Goal: Task Accomplishment & Management: Manage account settings

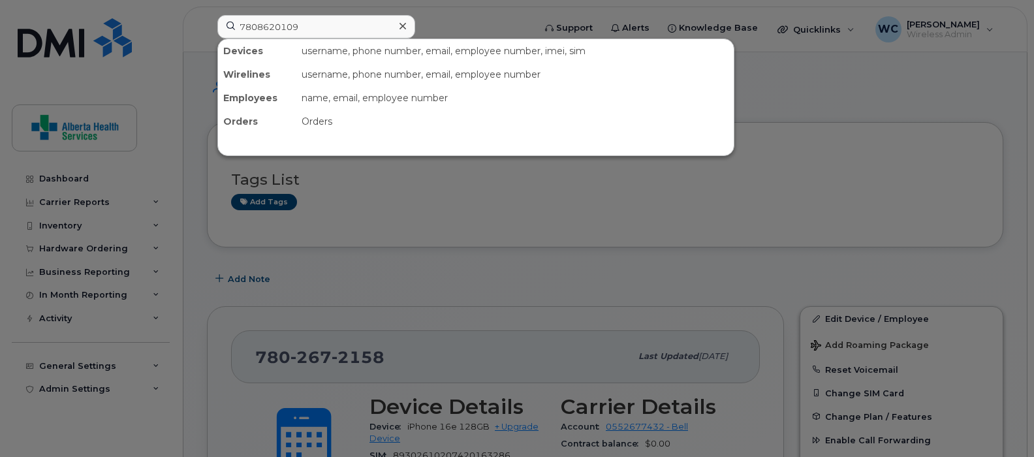
scroll to position [163, 0]
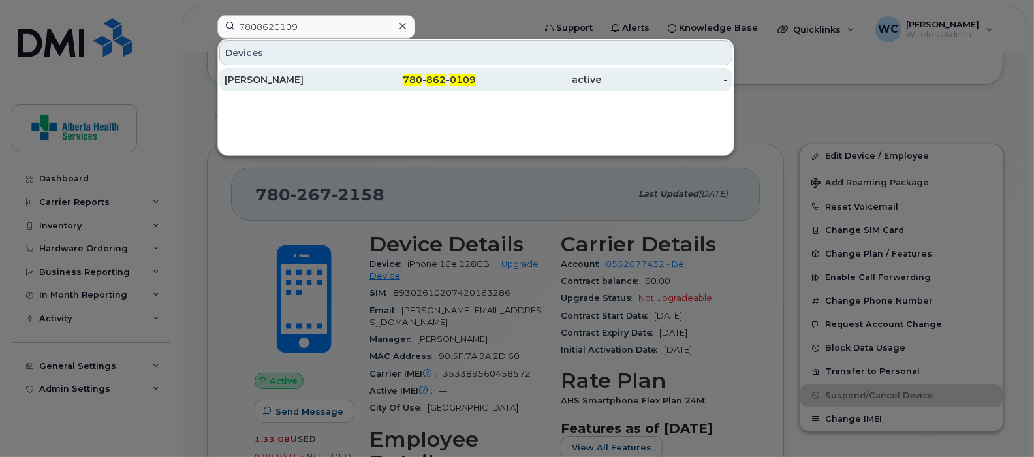
type input "7808620109"
click at [476, 71] on div "780 - 862 - 0109" at bounding box center [539, 80] width 126 height 24
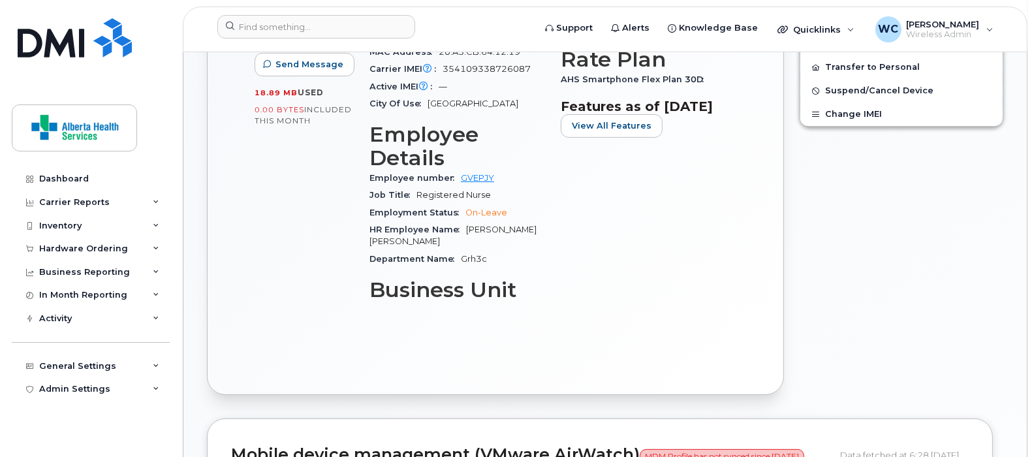
scroll to position [467, 0]
click at [862, 91] on span "Suspend/Cancel Device" at bounding box center [879, 91] width 108 height 10
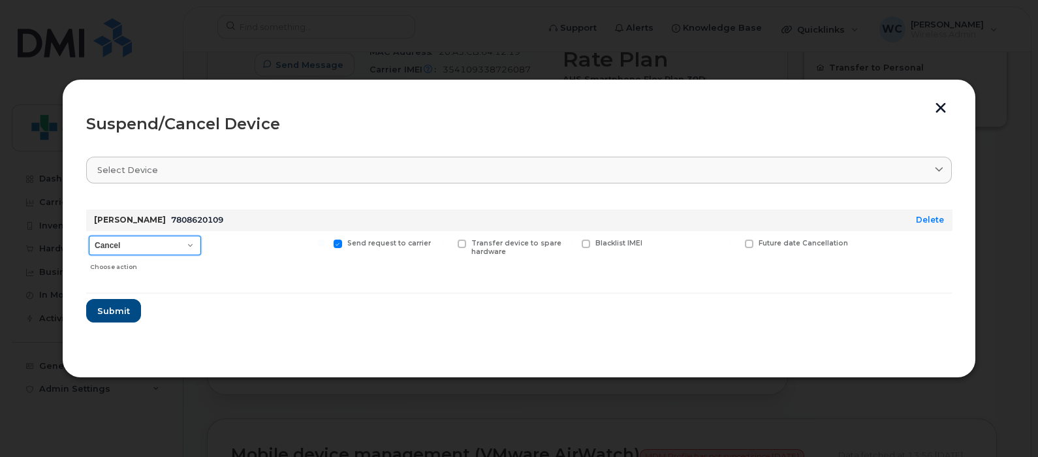
click at [159, 247] on select "Cancel Suspend - Extend Suspension Suspend - Reduced Rate Suspend - Full Rate S…" at bounding box center [145, 246] width 112 height 20
select select "[object Object]"
click at [89, 236] on select "Cancel Suspend - Extend Suspension Suspend - Reduced Rate Suspend - Full Rate S…" at bounding box center [145, 246] width 112 height 20
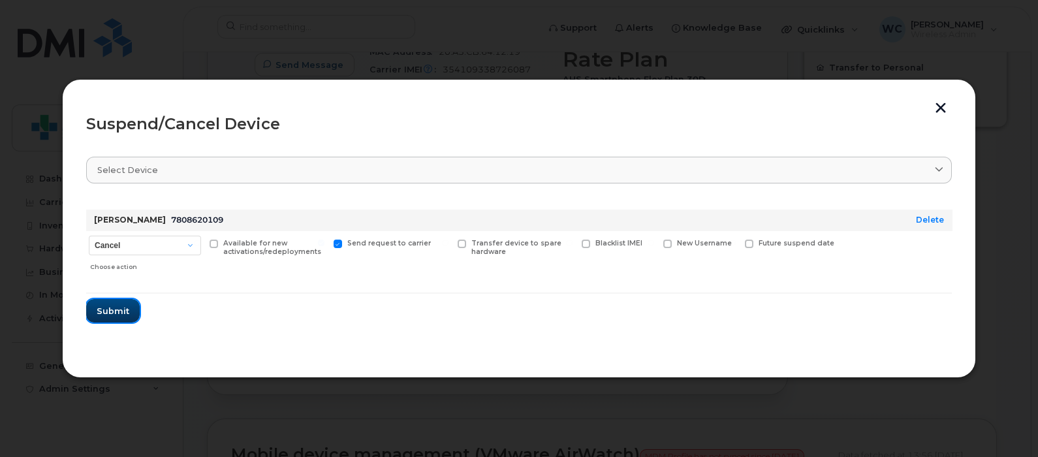
click at [108, 307] on span "Submit" at bounding box center [113, 311] width 33 height 12
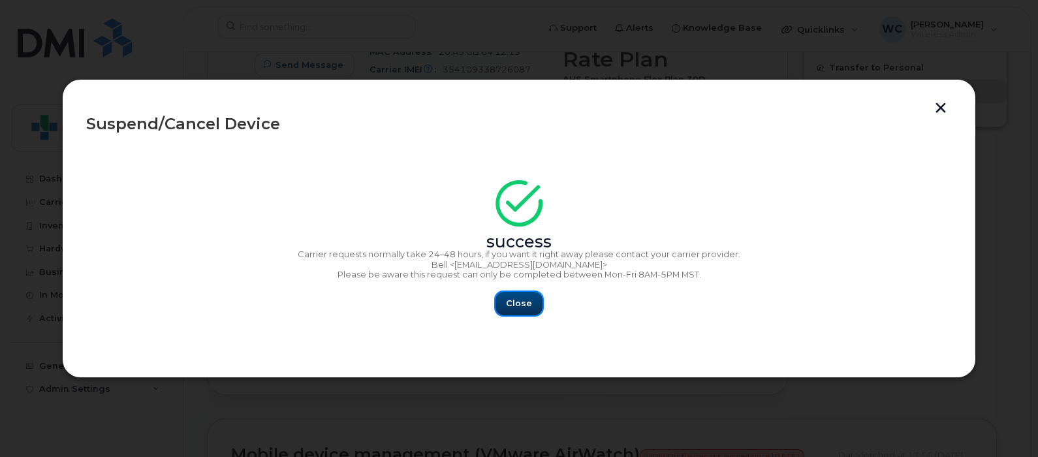
click at [521, 300] on span "Close" at bounding box center [519, 303] width 26 height 12
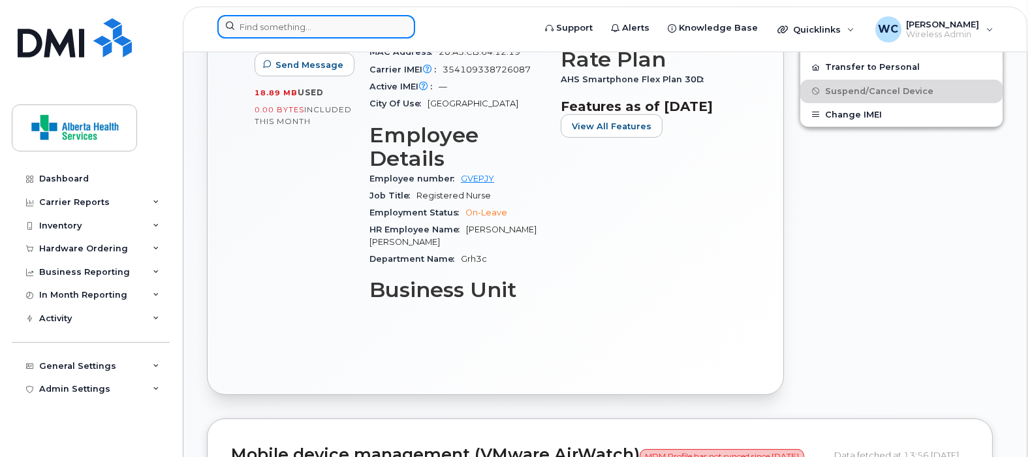
click at [321, 27] on input at bounding box center [316, 27] width 198 height 24
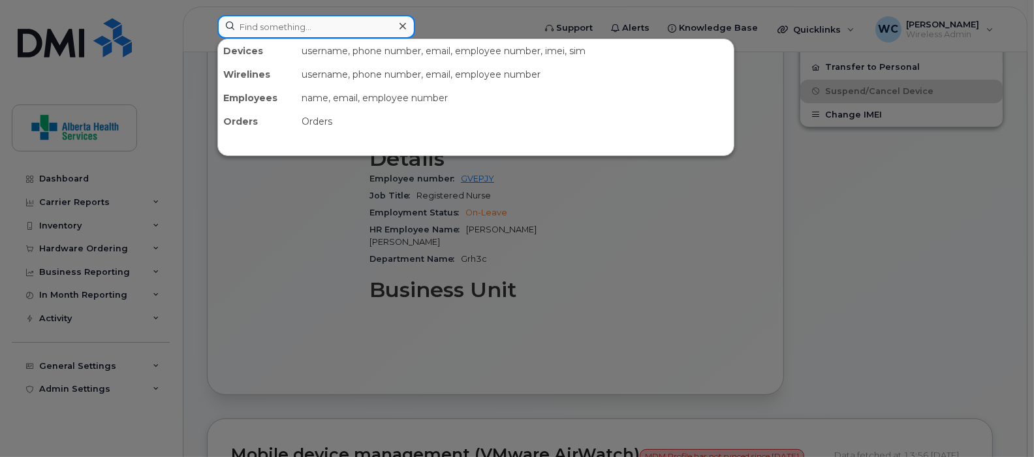
paste input "7809776409"
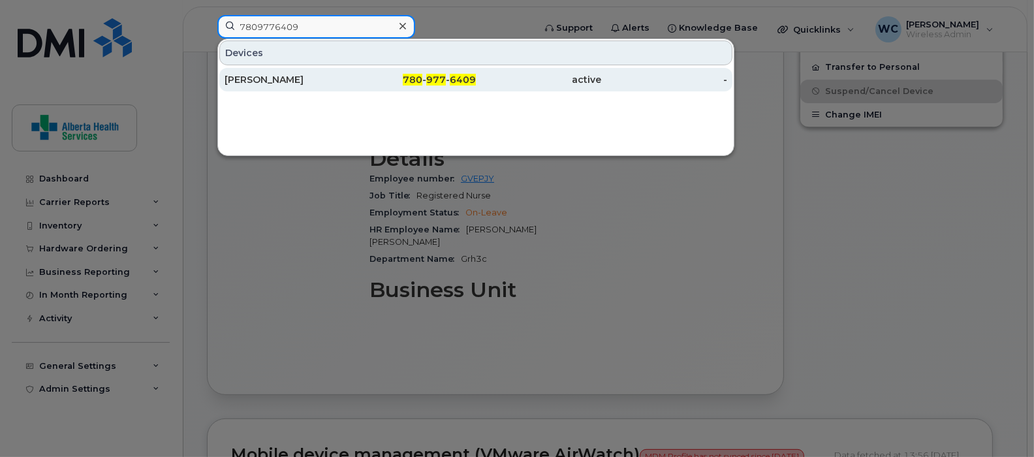
type input "7809776409"
click at [355, 84] on div "780 - 977 - 6409" at bounding box center [414, 79] width 126 height 13
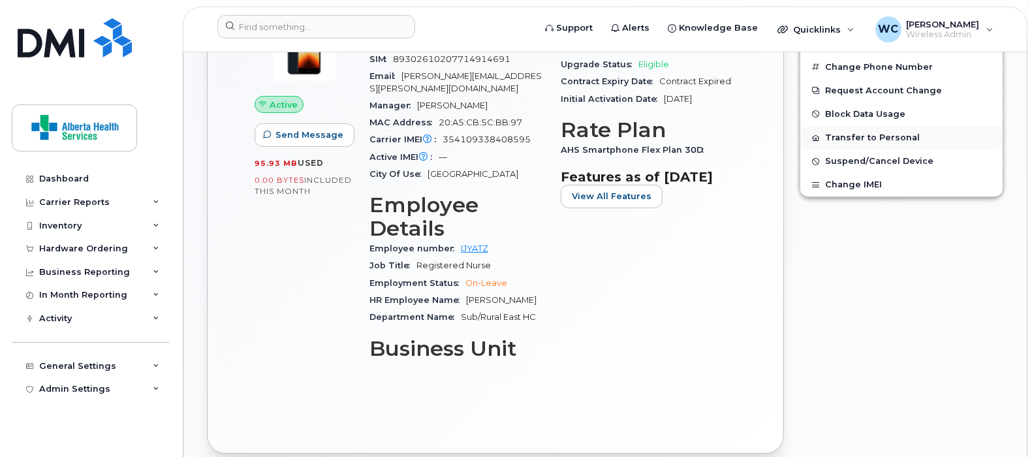
scroll to position [396, 0]
click at [866, 163] on span "Suspend/Cancel Device" at bounding box center [879, 162] width 108 height 10
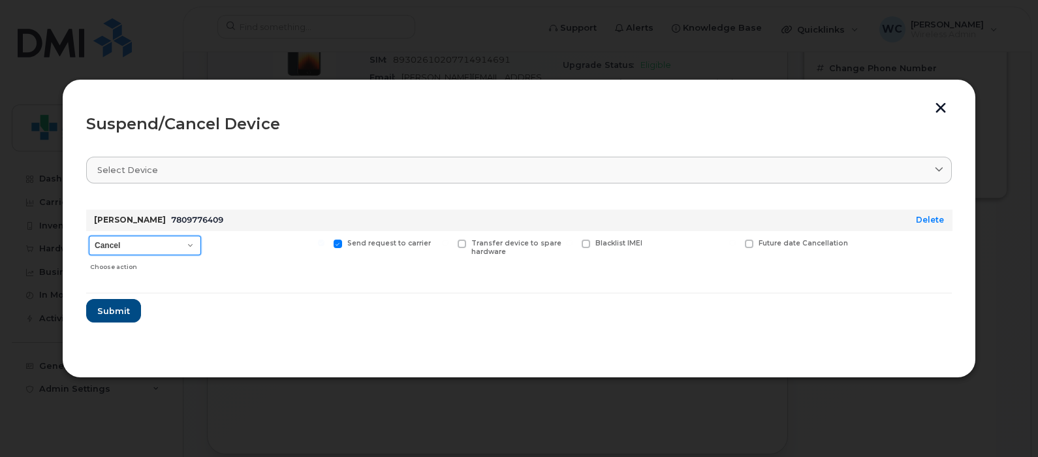
click at [193, 246] on select "Cancel Suspend - Extend Suspension Suspend - Reduced Rate Suspend - Full Rate S…" at bounding box center [145, 246] width 112 height 20
select select "[object Object]"
click at [89, 236] on select "Cancel Suspend - Extend Suspension Suspend - Reduced Rate Suspend - Full Rate S…" at bounding box center [145, 246] width 112 height 20
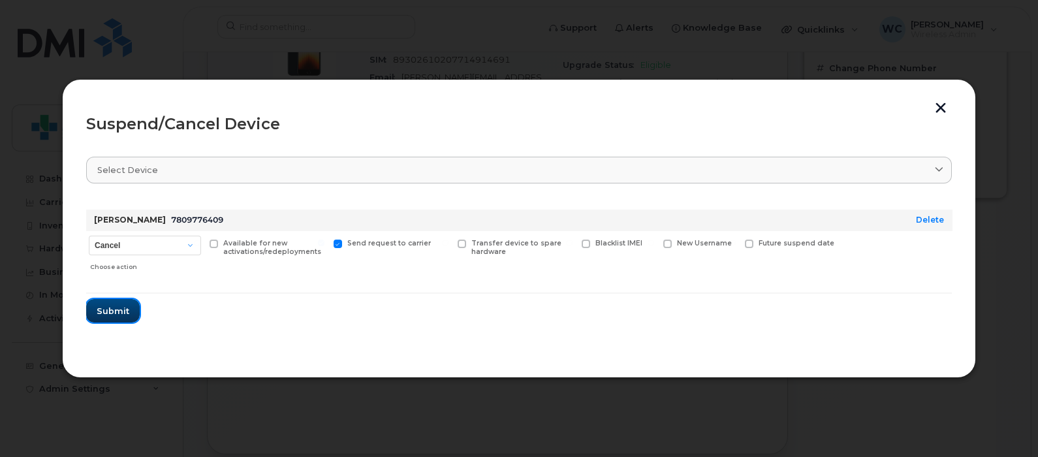
click at [124, 313] on span "Submit" at bounding box center [113, 311] width 33 height 12
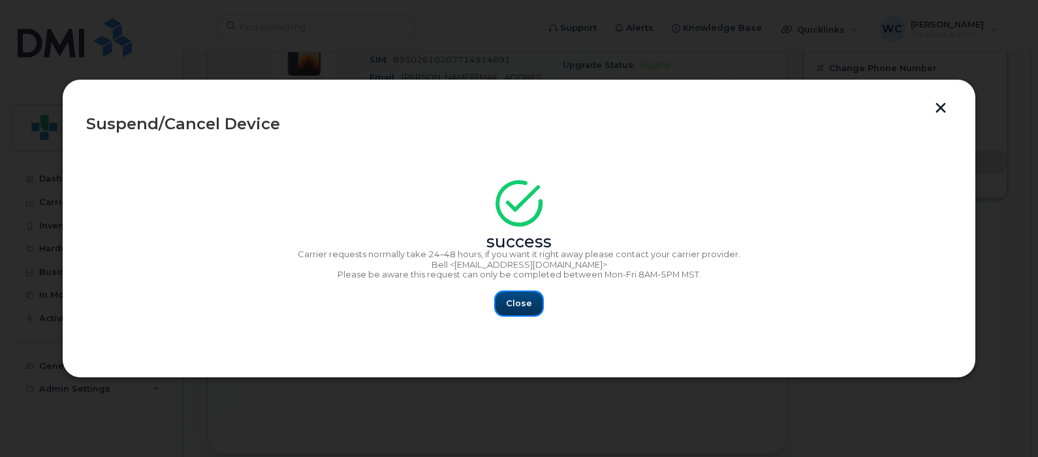
click at [507, 304] on span "Close" at bounding box center [519, 303] width 26 height 12
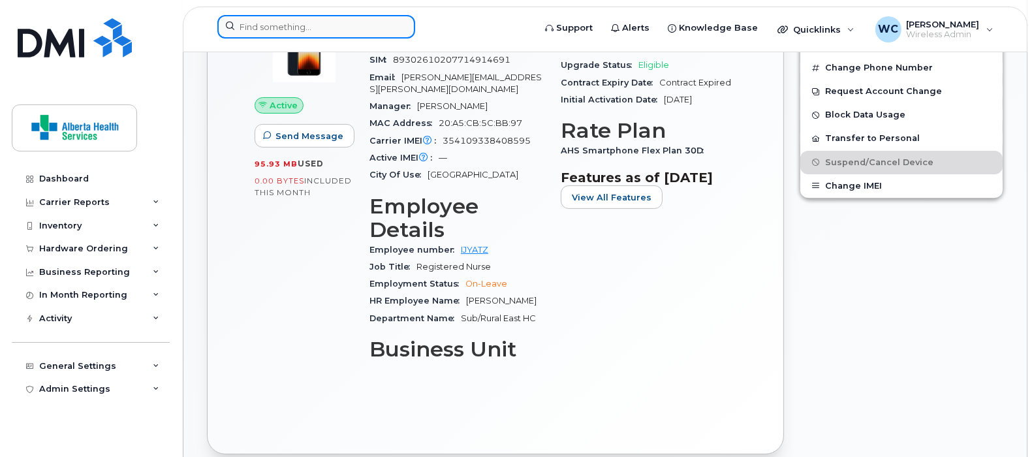
click at [341, 24] on input at bounding box center [316, 27] width 198 height 24
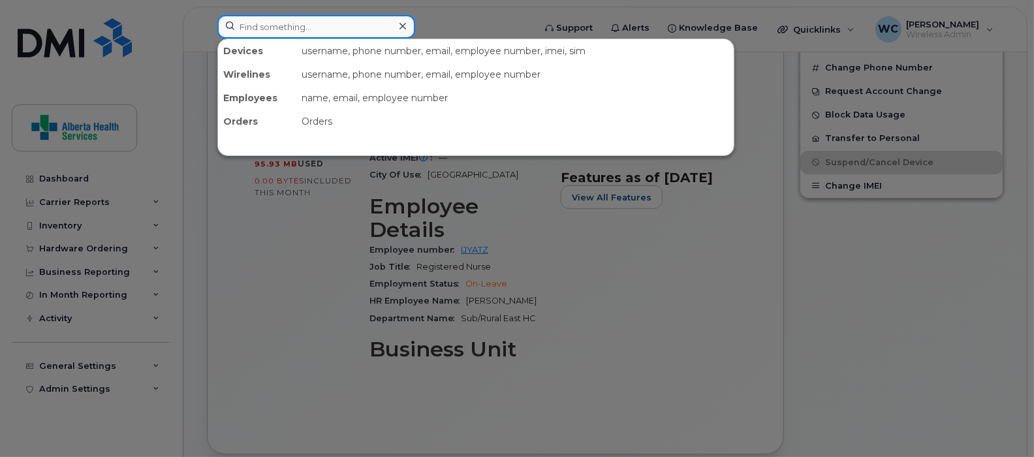
paste input "4033919477"
type input "4033919477"
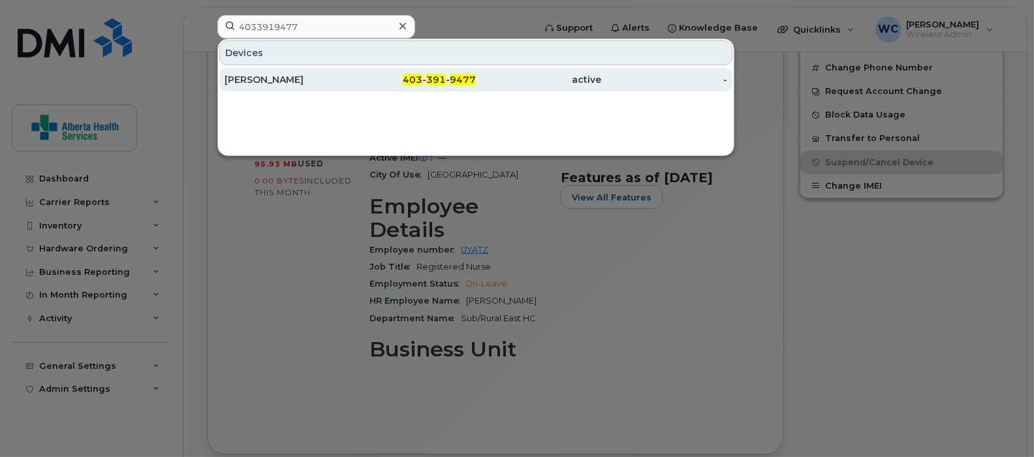
click at [339, 84] on div "Dhruviben Patel" at bounding box center [288, 79] width 126 height 13
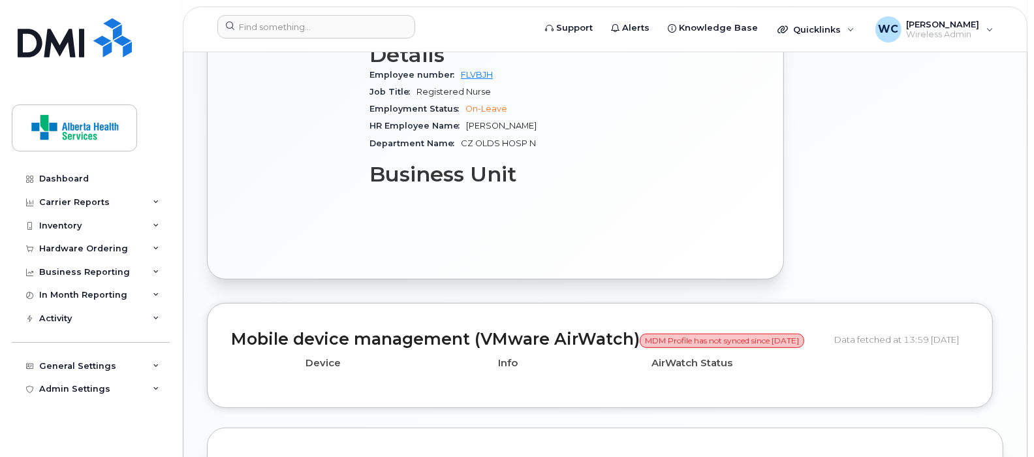
scroll to position [151, 0]
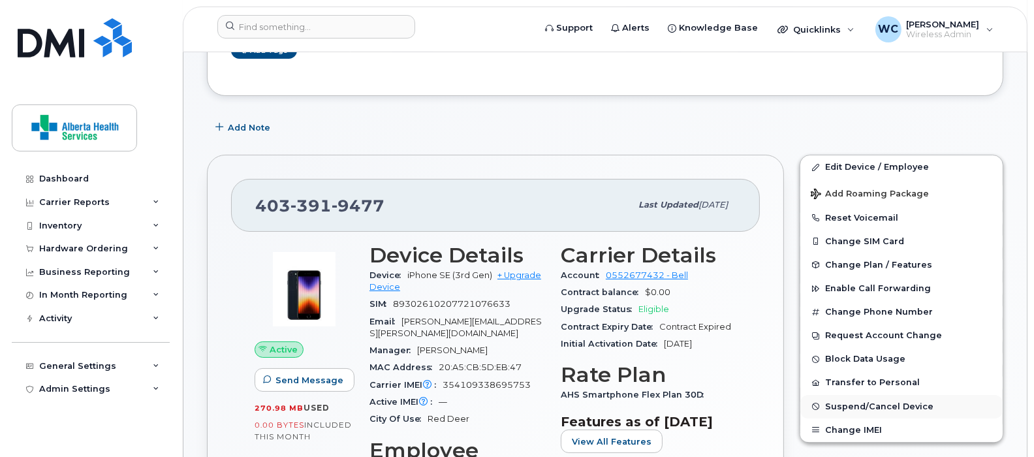
click at [857, 409] on span "Suspend/Cancel Device" at bounding box center [879, 406] width 108 height 10
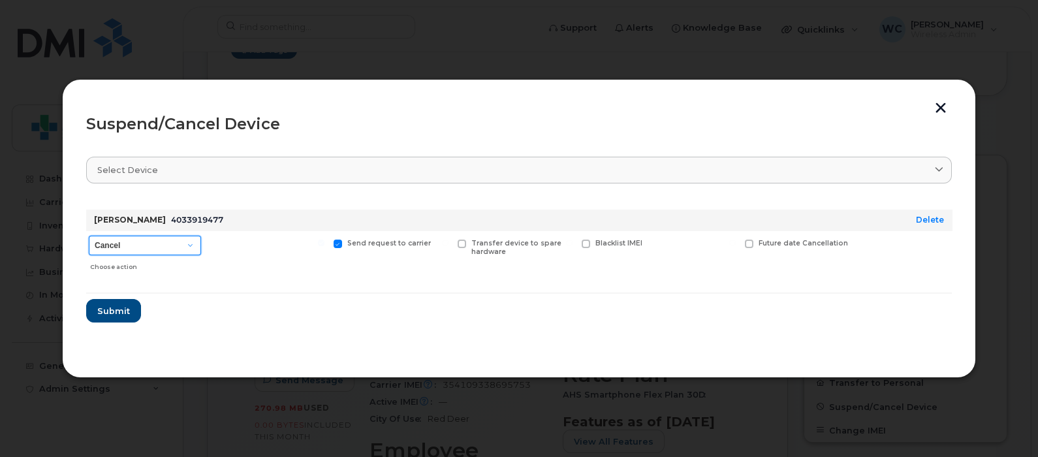
click at [128, 253] on select "Cancel Suspend - Extend Suspension Suspend - Reduced Rate Suspend - Full Rate S…" at bounding box center [145, 246] width 112 height 20
select select "[object Object]"
click at [89, 236] on select "Cancel Suspend - Extend Suspension Suspend - Reduced Rate Suspend - Full Rate S…" at bounding box center [145, 246] width 112 height 20
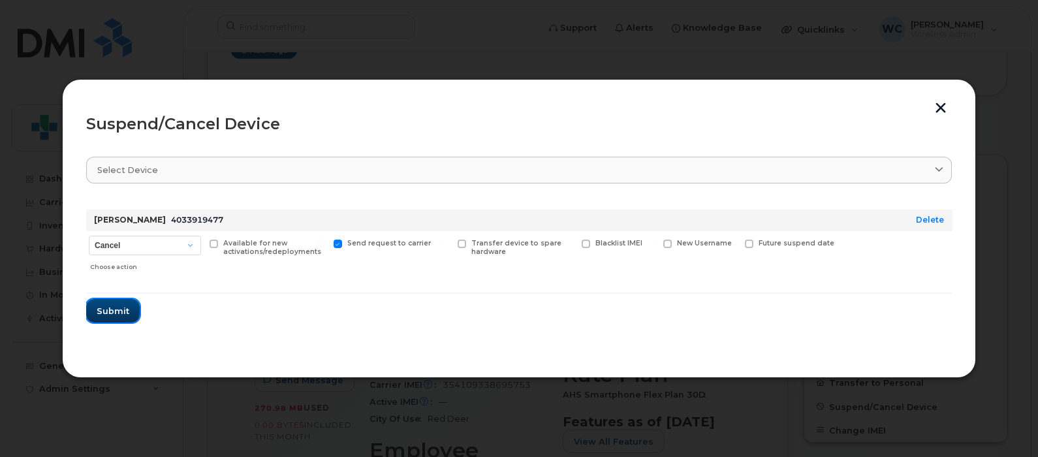
click at [110, 303] on button "Submit" at bounding box center [113, 311] width 54 height 24
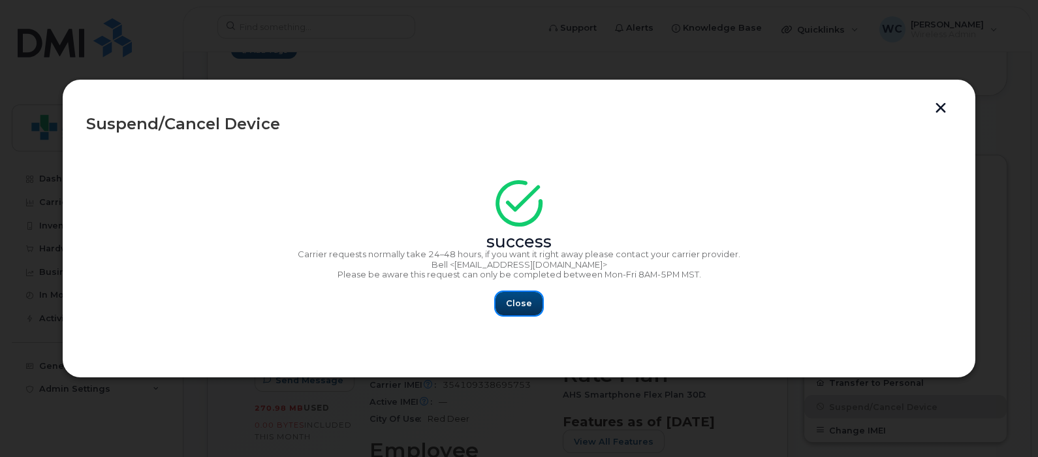
drag, startPoint x: 518, startPoint y: 301, endPoint x: 485, endPoint y: 265, distance: 49.0
click at [519, 301] on span "Close" at bounding box center [519, 303] width 26 height 12
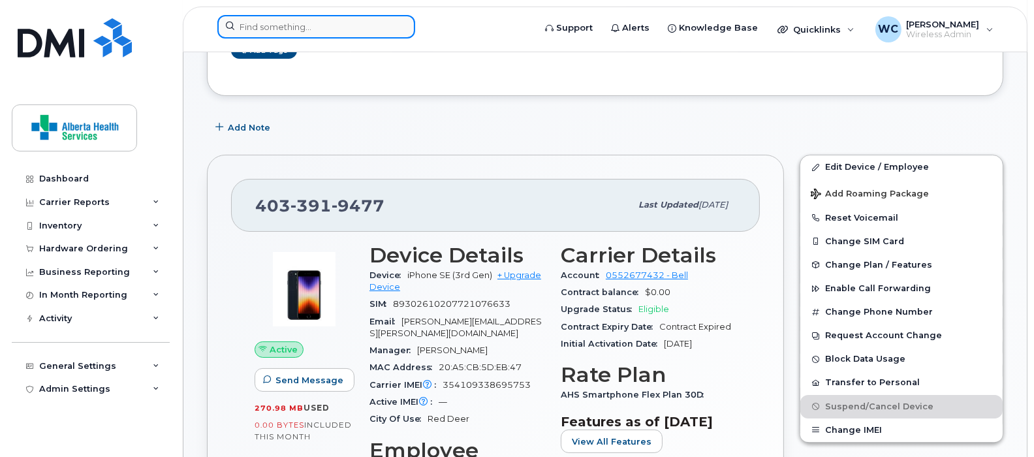
drag, startPoint x: 278, startPoint y: 31, endPoint x: 277, endPoint y: 23, distance: 7.9
click at [278, 28] on input at bounding box center [316, 27] width 198 height 24
paste input "7808622837"
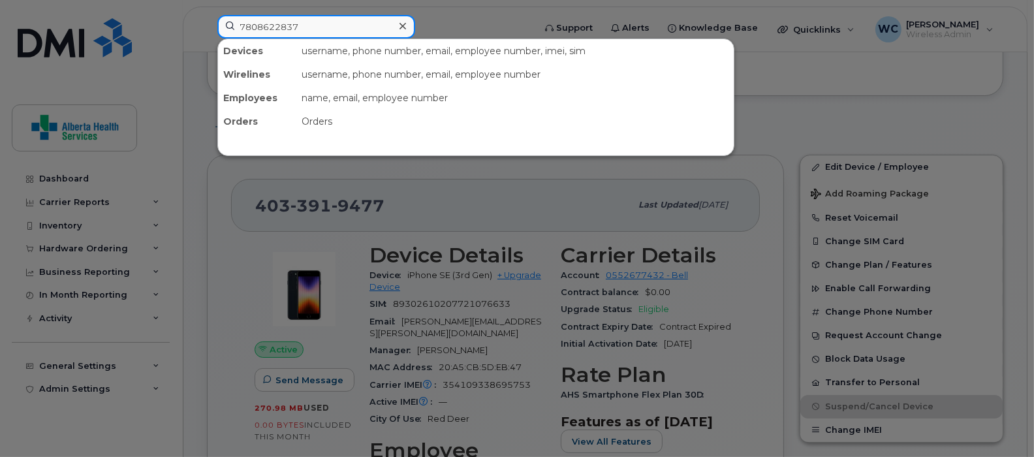
type input "7808622837"
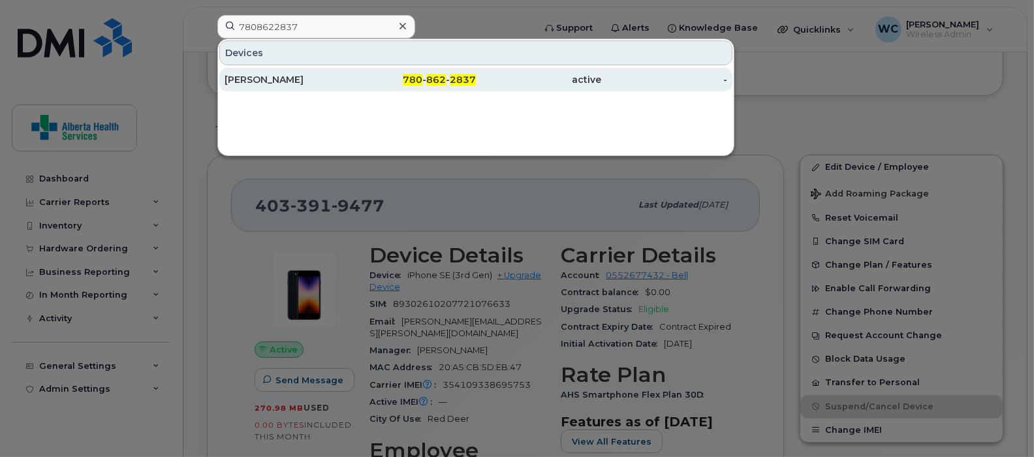
click at [341, 80] on div "Jessica Llewellyn" at bounding box center [288, 79] width 126 height 13
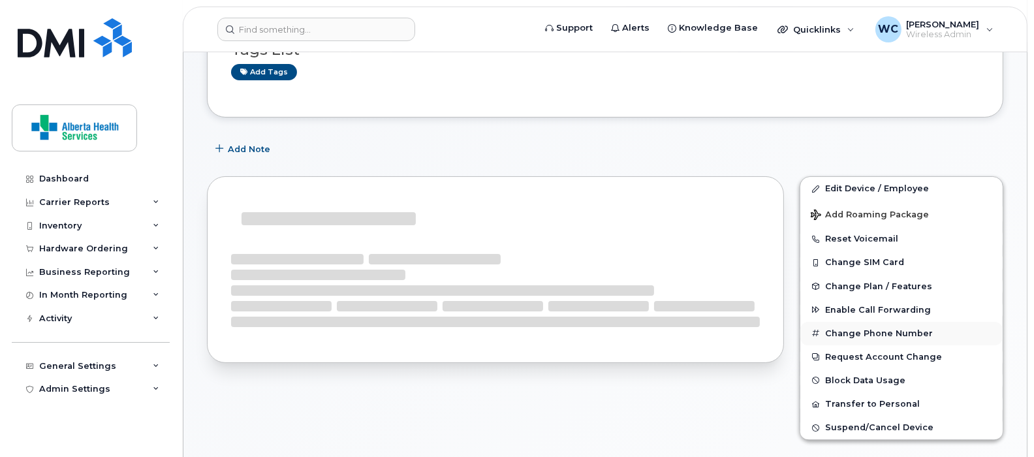
scroll to position [163, 0]
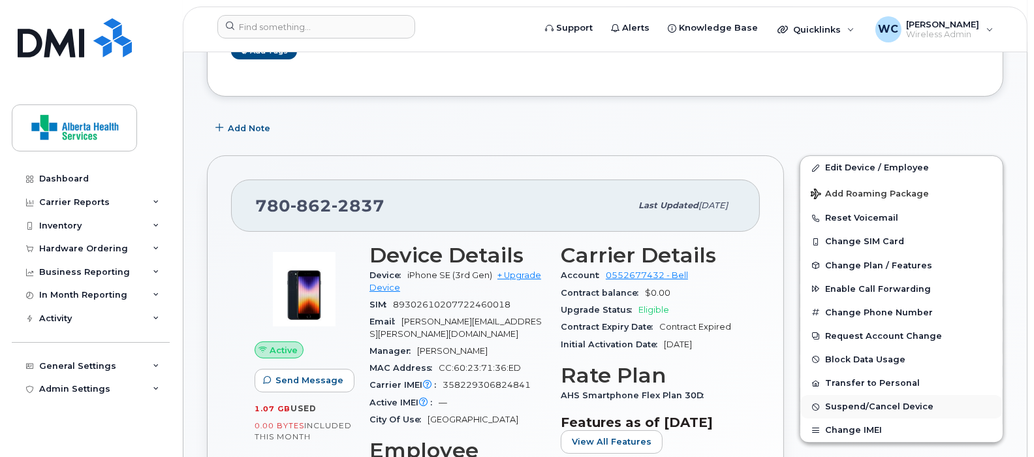
click at [866, 408] on span "Suspend/Cancel Device" at bounding box center [879, 407] width 108 height 10
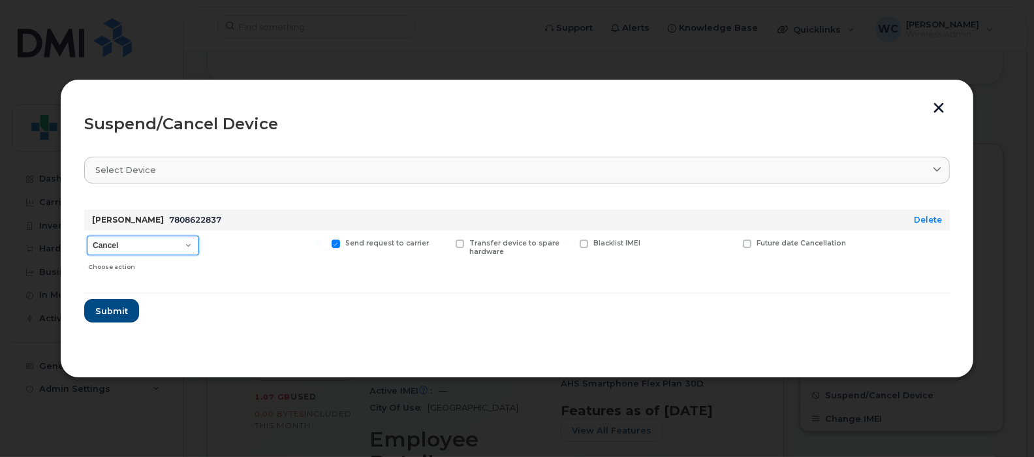
click at [155, 242] on select "Cancel Suspend - Extend Suspension Suspend - Reduced Rate Suspend - Full Rate S…" at bounding box center [143, 246] width 112 height 20
select select "[object Object]"
click at [87, 236] on select "Cancel Suspend - Extend Suspension Suspend - Reduced Rate Suspend - Full Rate S…" at bounding box center [143, 246] width 112 height 20
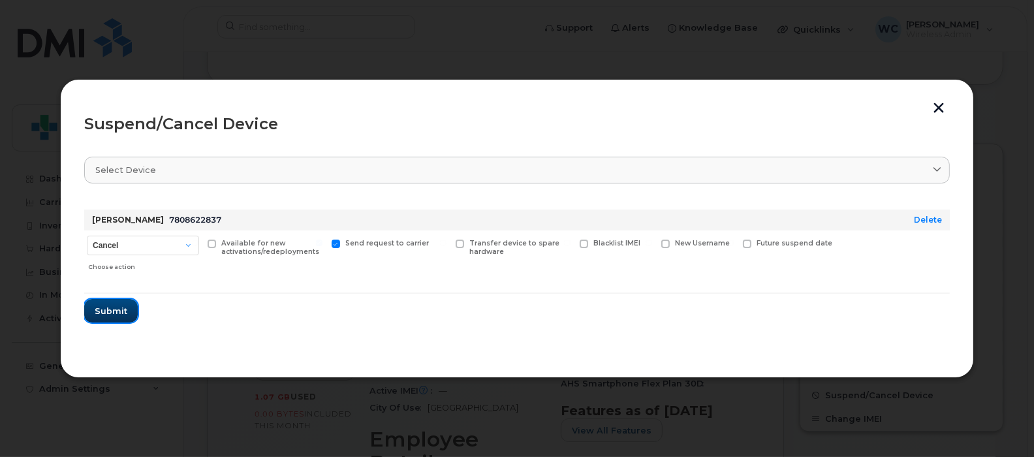
click at [110, 313] on span "Submit" at bounding box center [111, 311] width 33 height 12
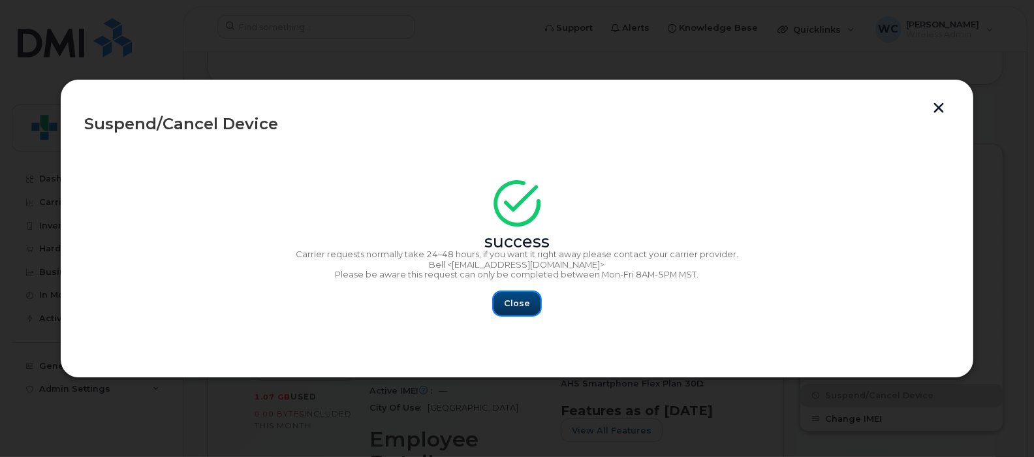
click at [516, 297] on button "Close" at bounding box center [517, 304] width 47 height 24
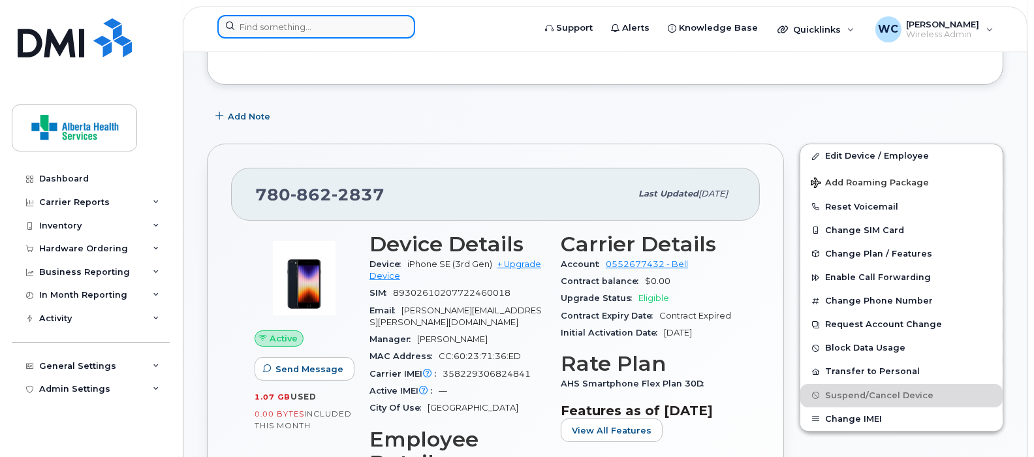
click at [305, 31] on input at bounding box center [316, 27] width 198 height 24
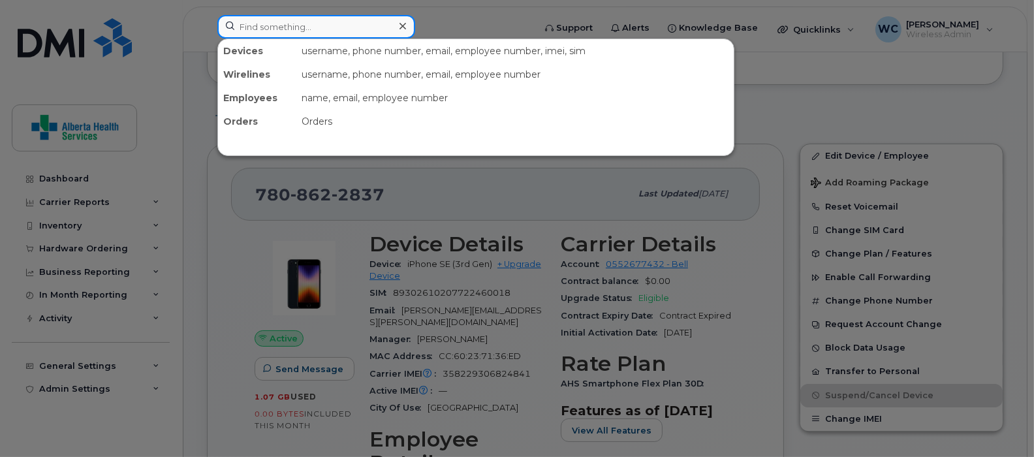
paste input "4033967425"
type input "4033967425"
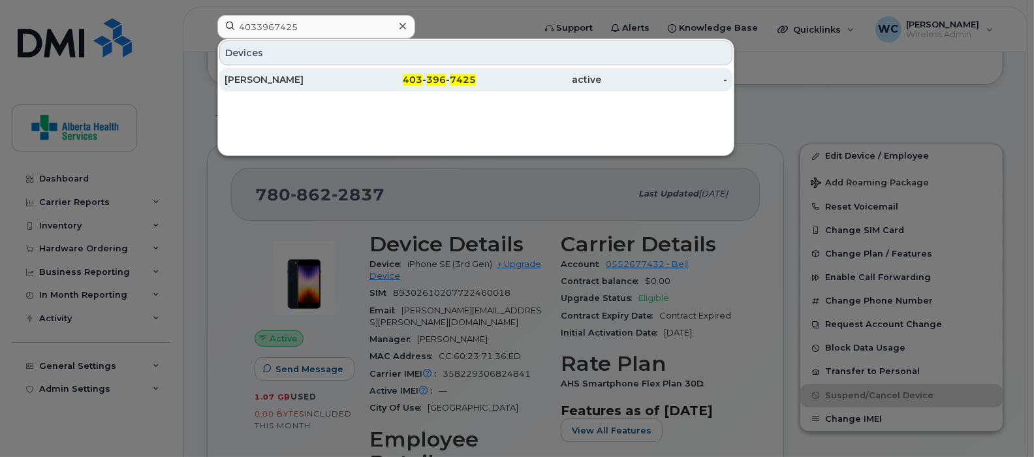
click at [304, 80] on div "[PERSON_NAME]" at bounding box center [288, 79] width 126 height 13
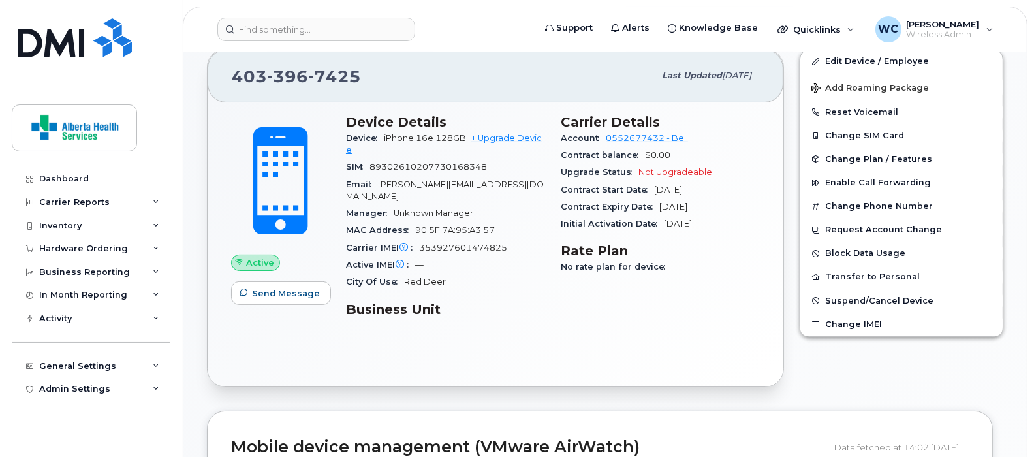
scroll to position [408, 0]
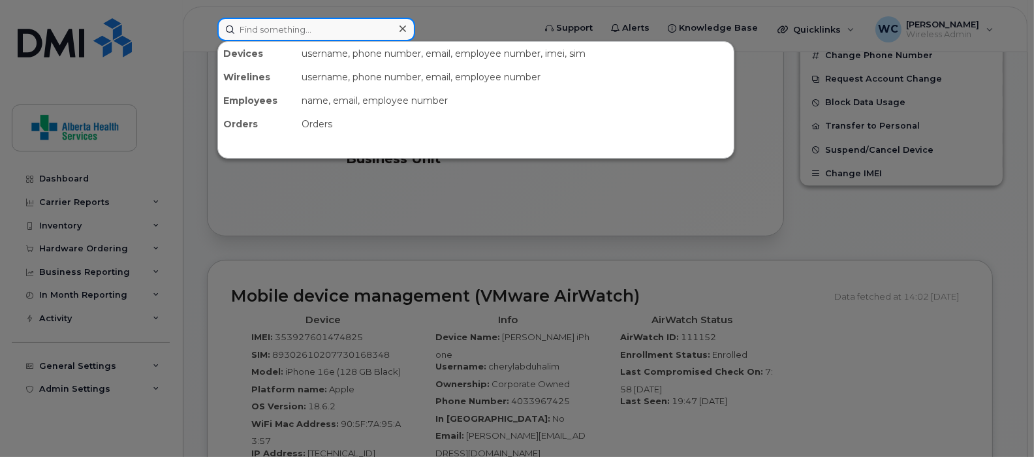
click at [375, 30] on input at bounding box center [316, 30] width 198 height 24
paste input "4033967425"
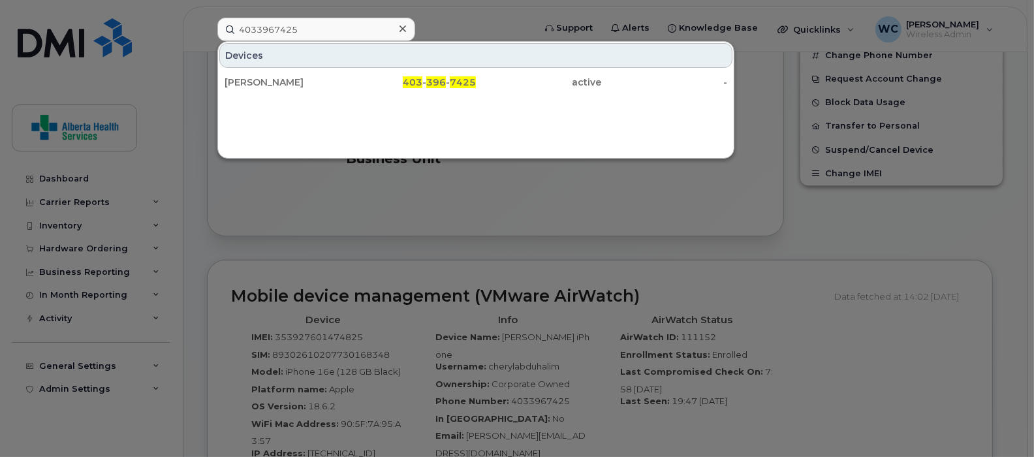
click at [741, 239] on div at bounding box center [517, 228] width 1034 height 457
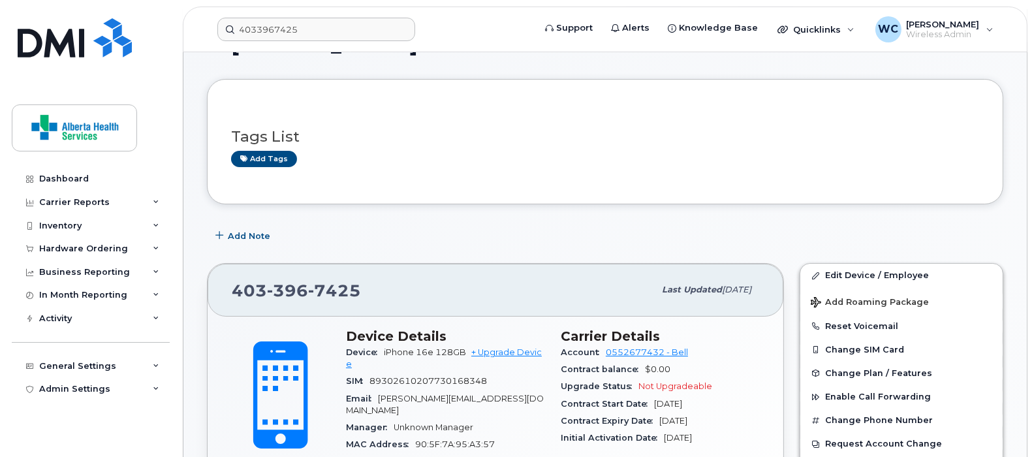
scroll to position [0, 0]
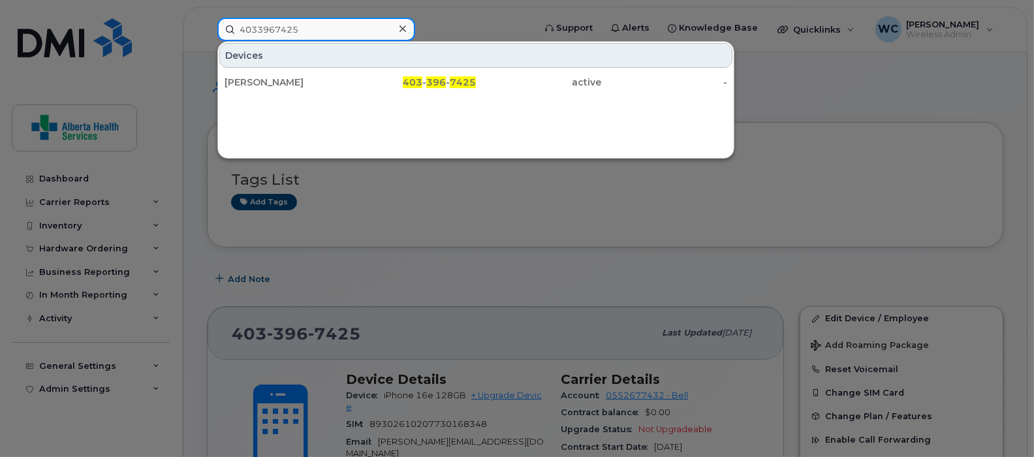
click at [349, 23] on input "4033967425" at bounding box center [316, 30] width 198 height 24
paste input "4033186287"
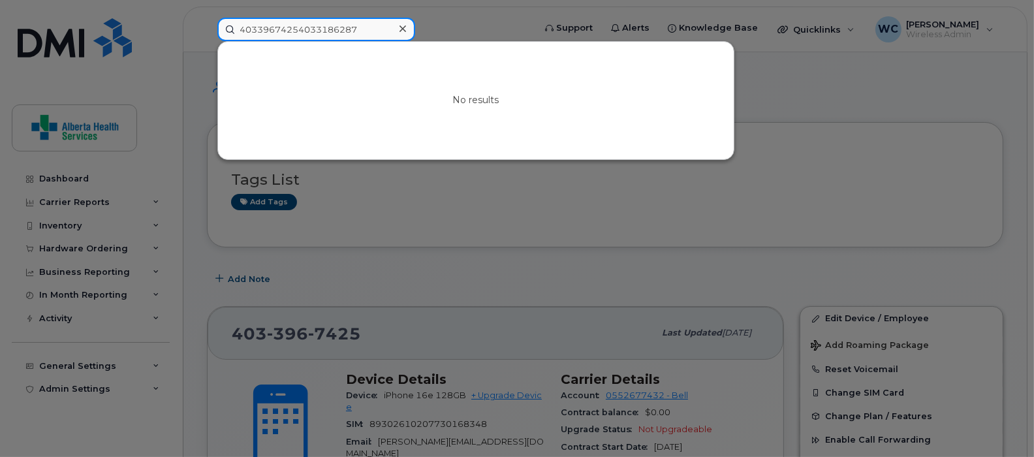
paste input
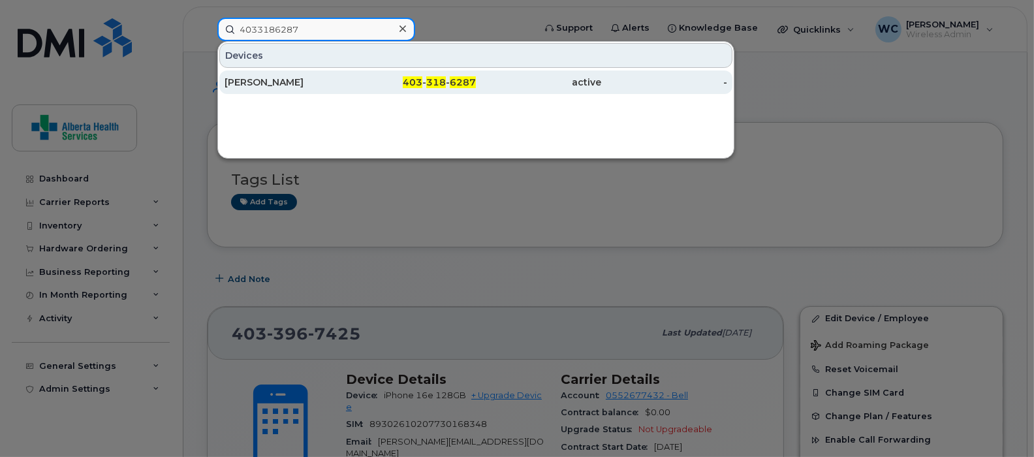
type input "4033186287"
click at [351, 90] on div "[PERSON_NAME]" at bounding box center [414, 83] width 126 height 24
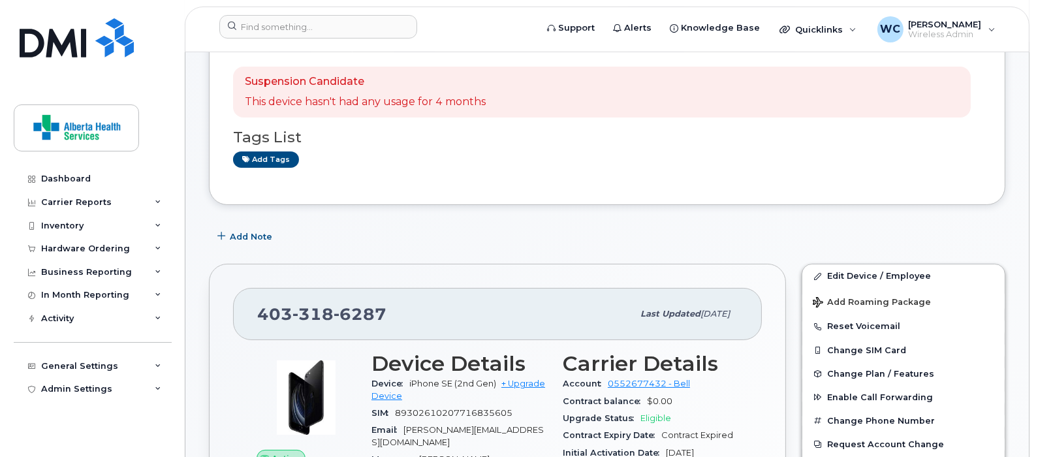
scroll to position [490, 0]
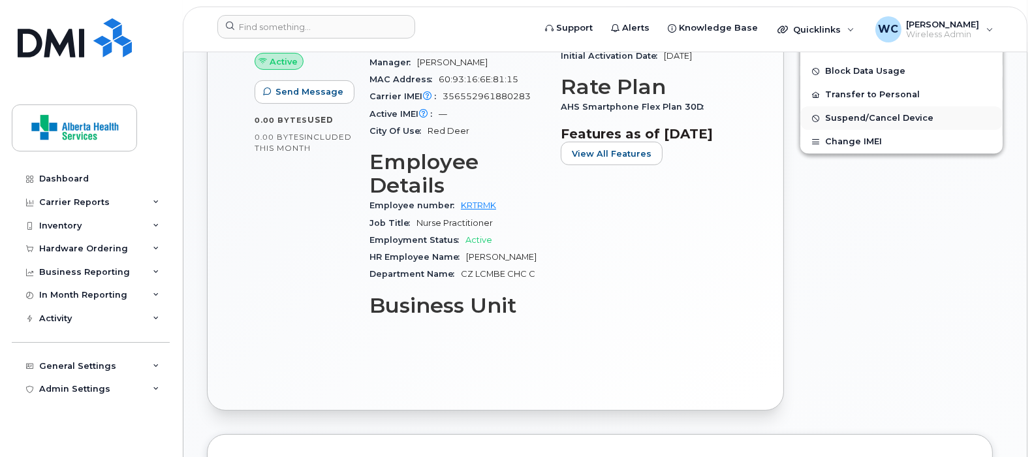
click at [855, 118] on span "Suspend/Cancel Device" at bounding box center [879, 119] width 108 height 10
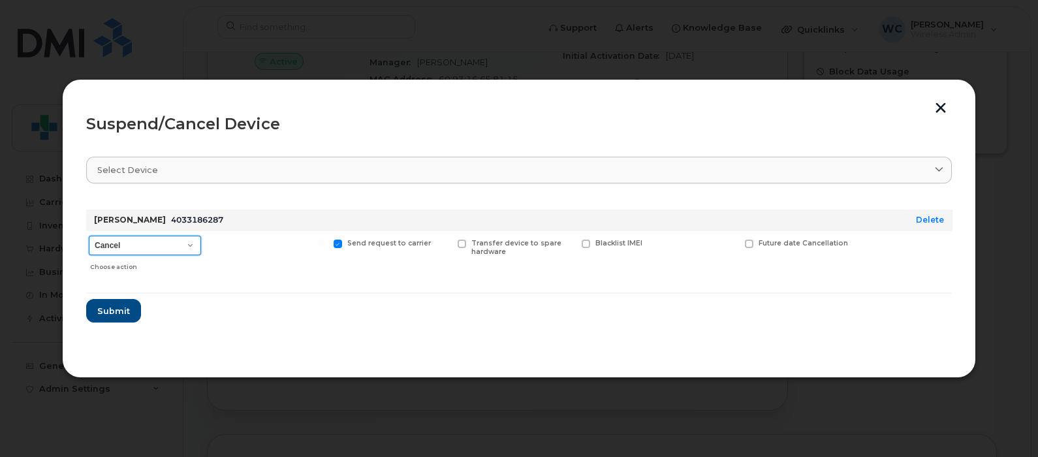
click at [140, 245] on select "Cancel Suspend - Extend Suspension Suspend - Reduced Rate Suspend - Full Rate S…" at bounding box center [145, 246] width 112 height 20
select select "[object Object]"
click at [89, 236] on select "Cancel Suspend - Extend Suspension Suspend - Reduced Rate Suspend - Full Rate S…" at bounding box center [145, 246] width 112 height 20
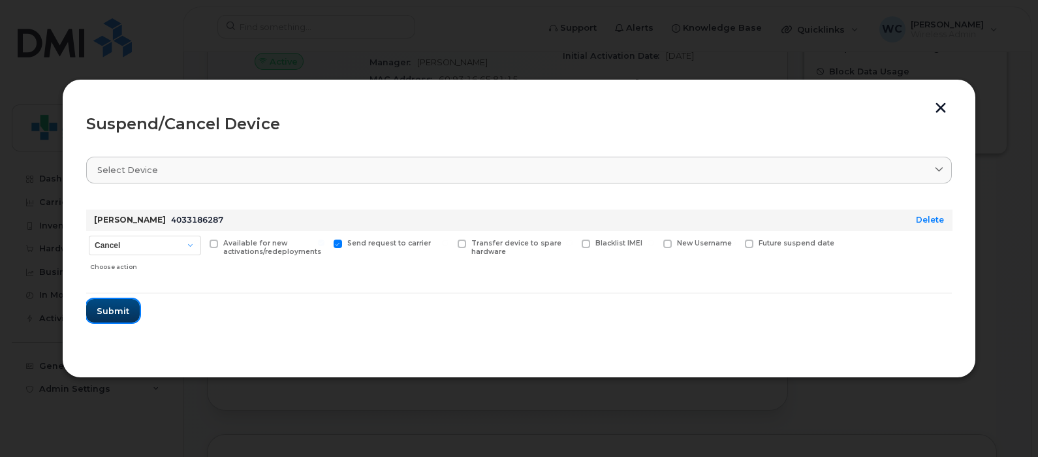
click at [112, 313] on span "Submit" at bounding box center [113, 311] width 33 height 12
